Goal: Task Accomplishment & Management: Manage account settings

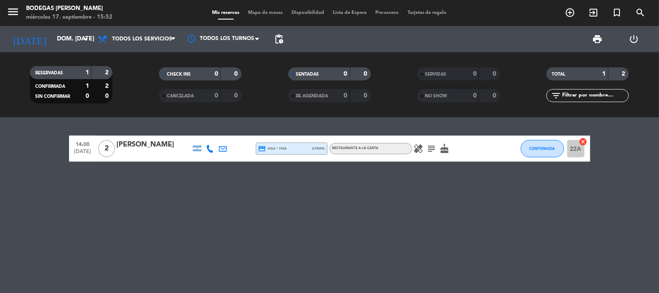
click at [152, 200] on div "14:00 [DATE] 2 [PERSON_NAME] credit_card visa * 7938 stripe RESTAURANTE A LA CA…" at bounding box center [329, 204] width 659 height 175
click at [72, 42] on input "dom. [DATE]" at bounding box center [94, 39] width 82 height 16
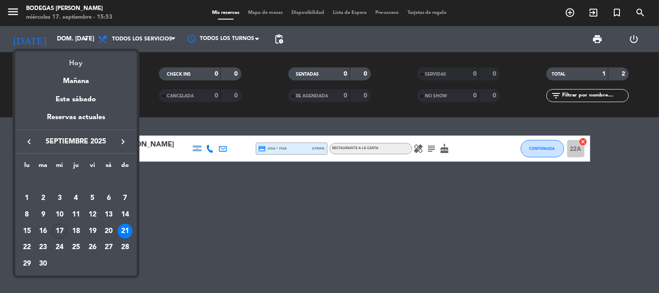
click at [77, 61] on div "Hoy" at bounding box center [76, 60] width 122 height 18
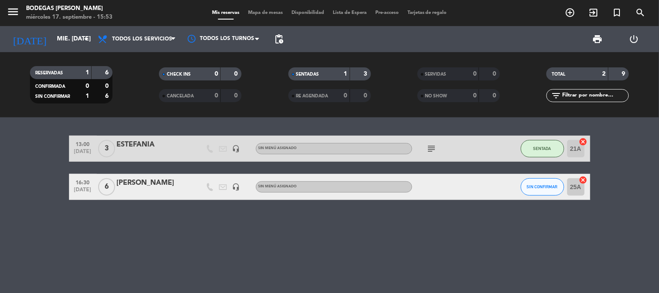
click at [114, 240] on div "13:00 [DATE] 3 ESTEFANIA headset_mic Sin menú asignado subject SENTADA 21A canc…" at bounding box center [329, 204] width 659 height 175
click at [53, 39] on input "mié. [DATE]" at bounding box center [94, 39] width 82 height 16
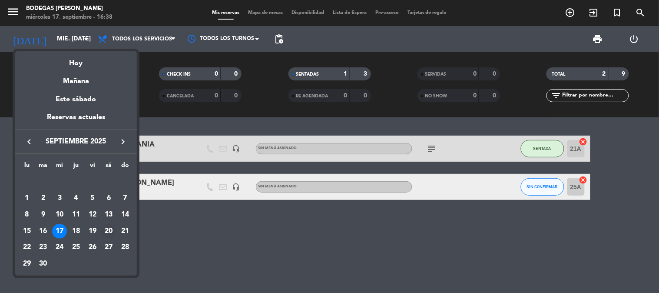
click at [109, 230] on div "20" at bounding box center [108, 231] width 15 height 15
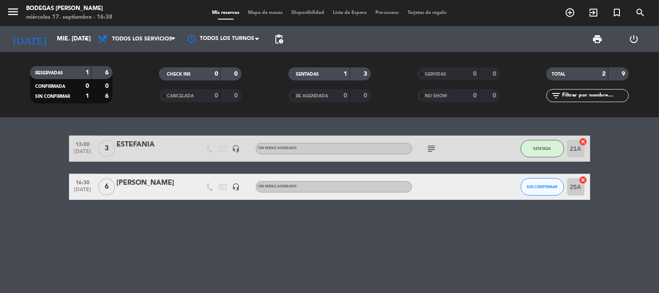
type input "sáb. [DATE]"
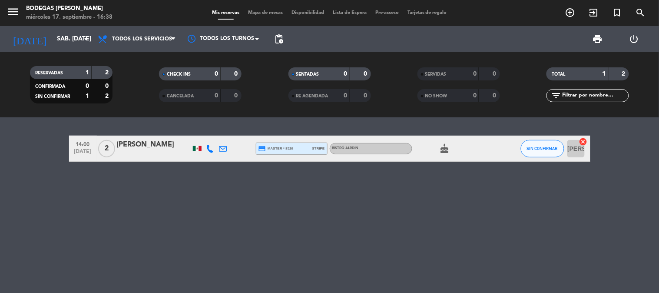
click at [146, 141] on div "[PERSON_NAME]" at bounding box center [154, 144] width 74 height 11
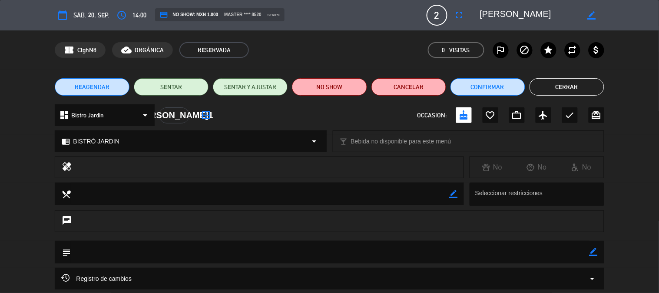
click at [92, 88] on span "REAGENDAR" at bounding box center [92, 86] width 35 height 9
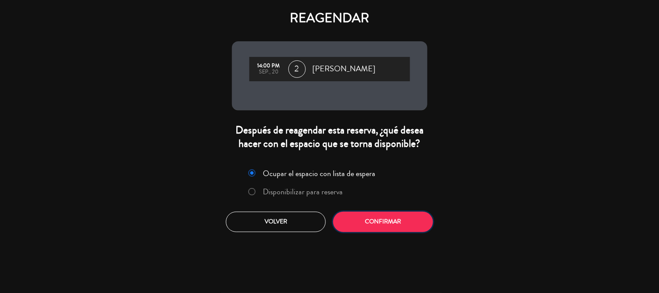
click at [399, 213] on button "Confirmar" at bounding box center [383, 221] width 100 height 20
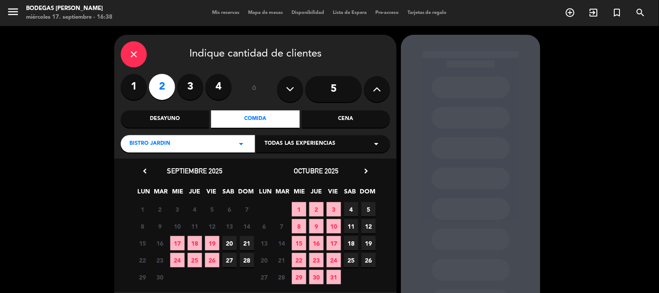
click at [244, 246] on span "21" at bounding box center [247, 243] width 14 height 14
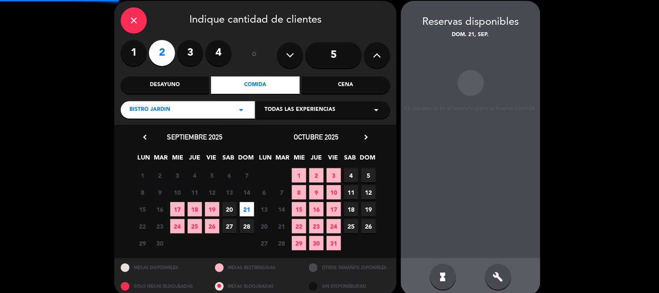
scroll to position [35, 0]
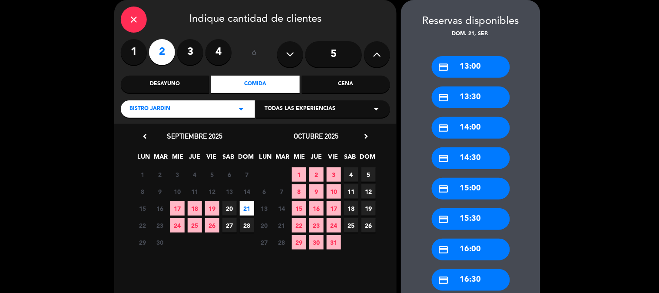
click at [484, 122] on div "credit_card 14:00" at bounding box center [471, 128] width 78 height 22
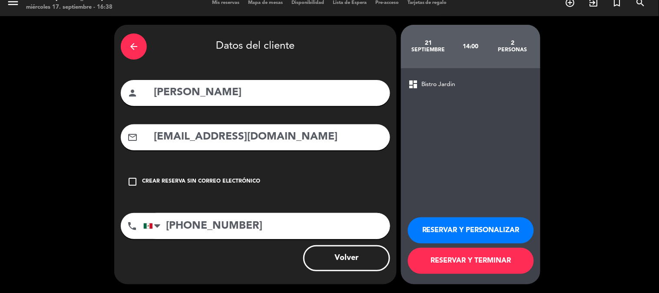
scroll to position [10, 0]
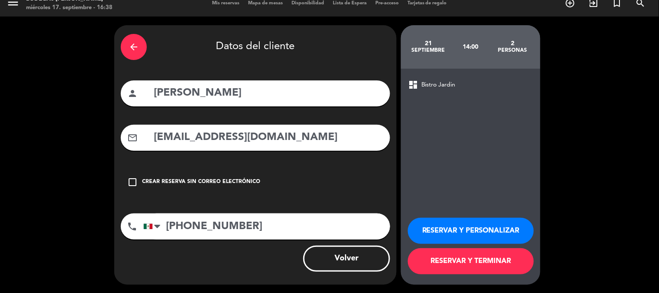
click at [461, 233] on button "RESERVAR Y PERSONALIZAR" at bounding box center [471, 231] width 126 height 26
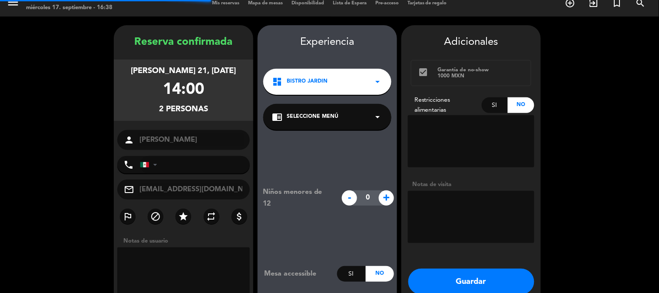
type input "[PHONE_NUMBER]"
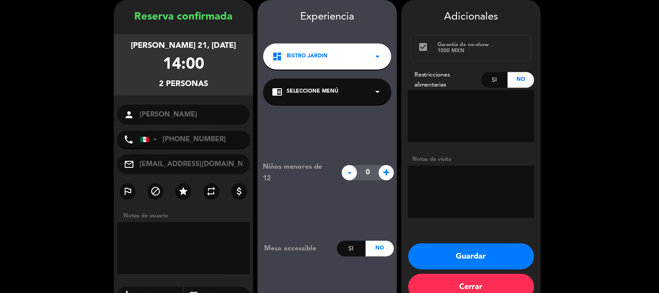
click at [449, 249] on button "Guardar" at bounding box center [471, 256] width 126 height 26
